Goal: Transaction & Acquisition: Purchase product/service

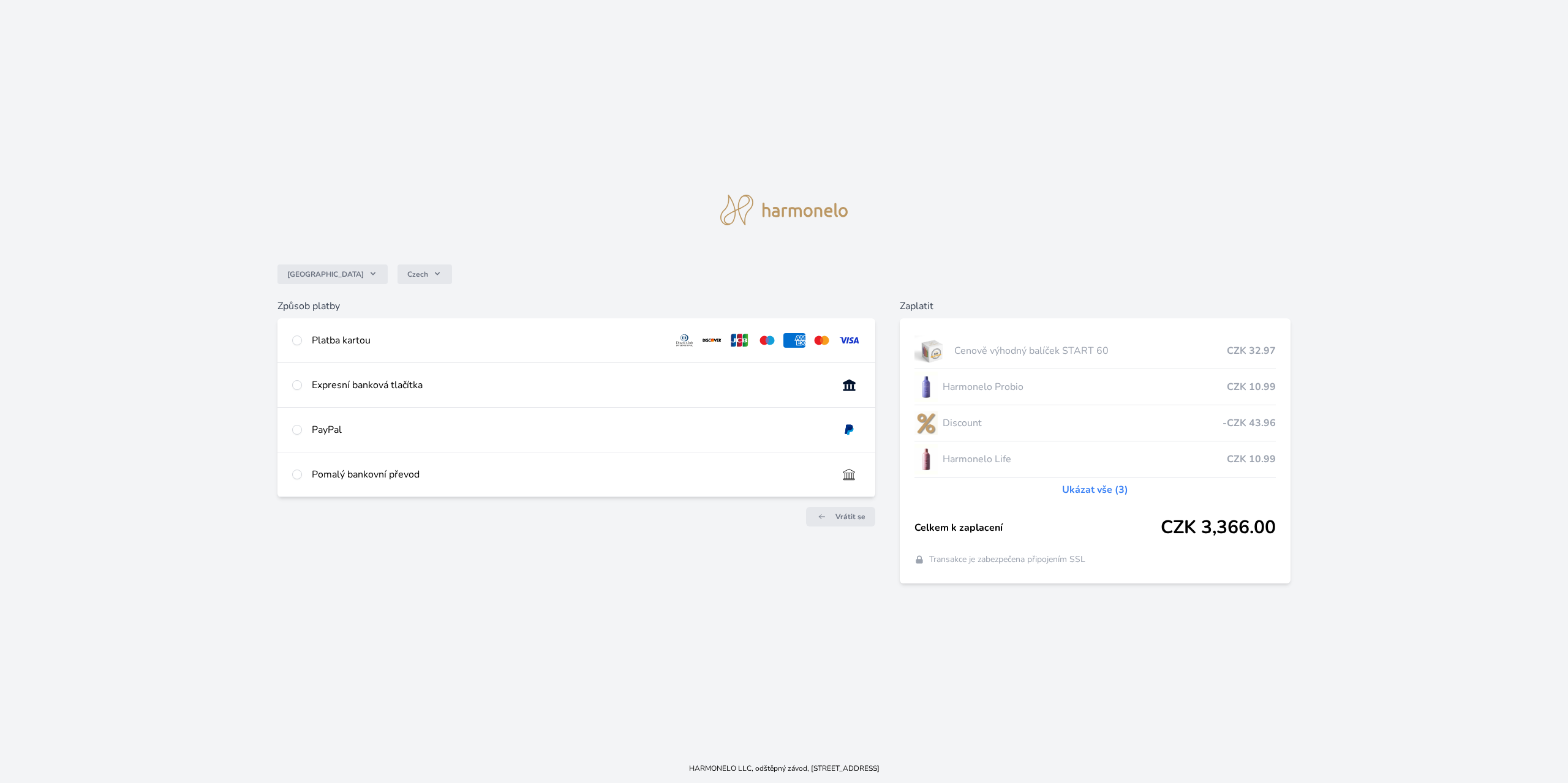
click at [327, 337] on div "Platba kartou" at bounding box center [487, 340] width 352 height 15
radio input "true"
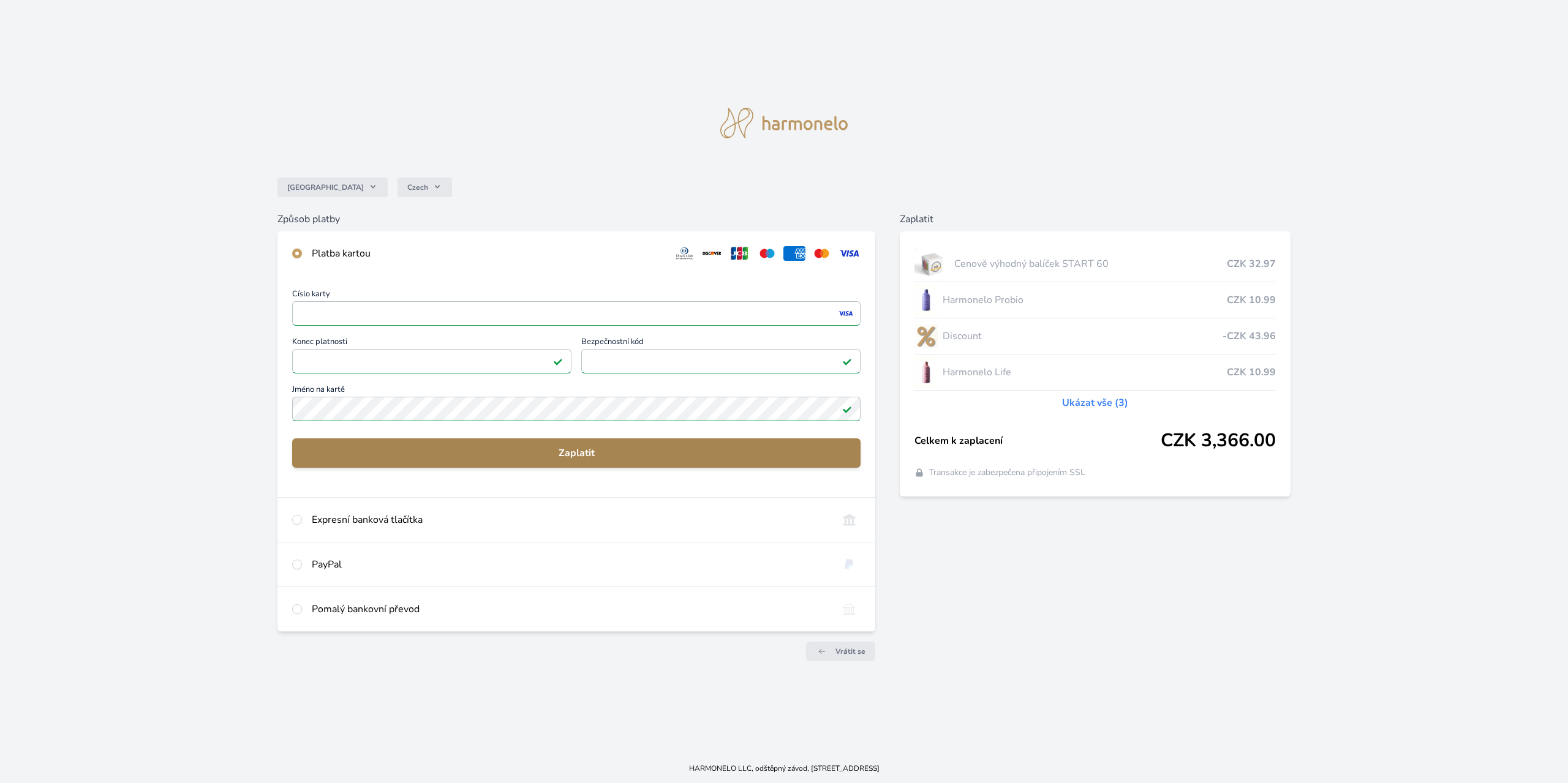
click at [620, 443] on button "Zaplatit" at bounding box center [576, 452] width 569 height 29
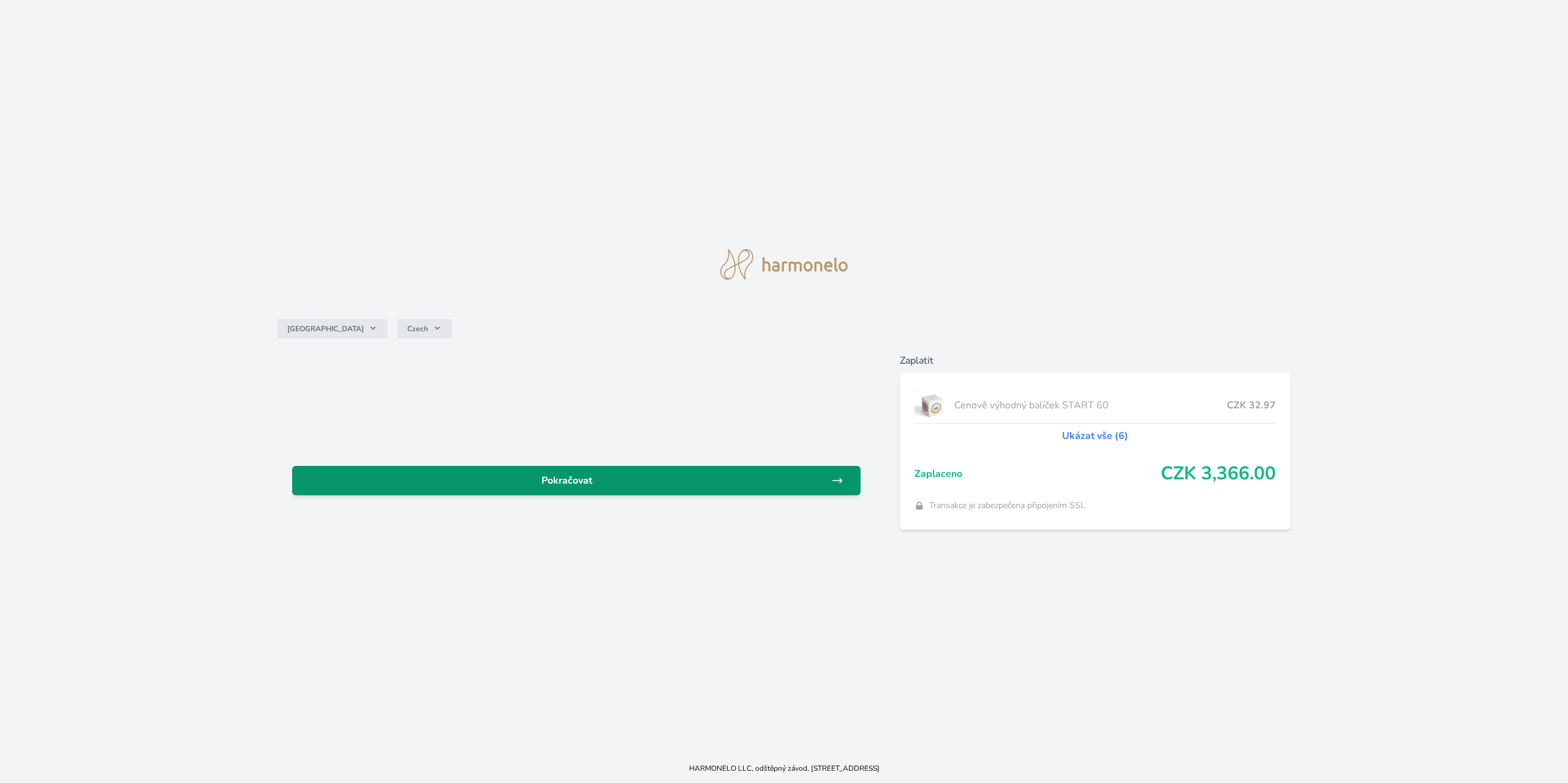
click at [551, 483] on span "Pokračovat" at bounding box center [566, 481] width 529 height 15
